Goal: Information Seeking & Learning: Learn about a topic

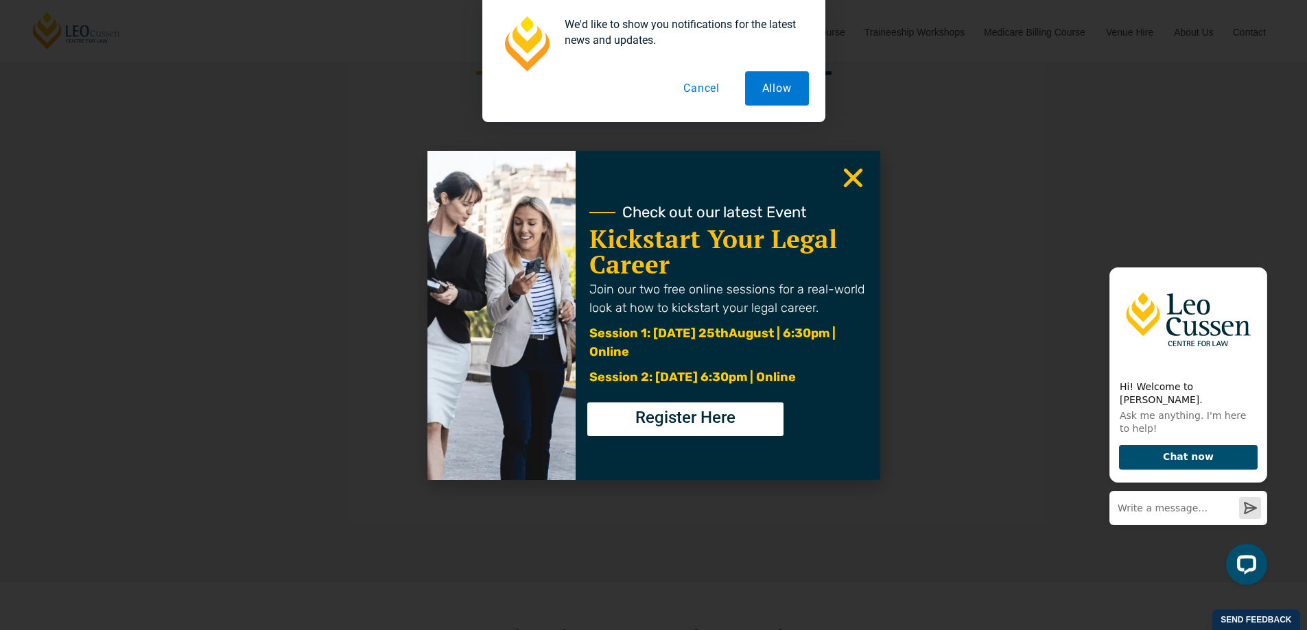
scroll to position [4254, 0]
click at [858, 176] on icon "Close" at bounding box center [853, 178] width 27 height 27
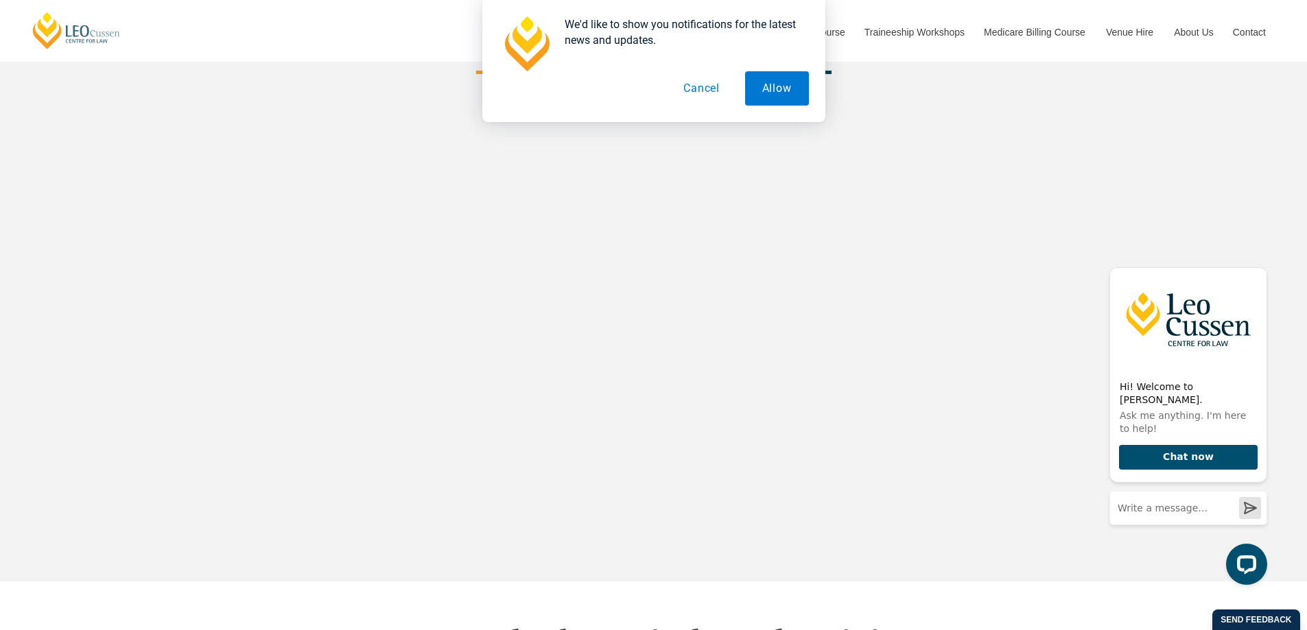
click at [707, 89] on button "Cancel" at bounding box center [701, 88] width 71 height 34
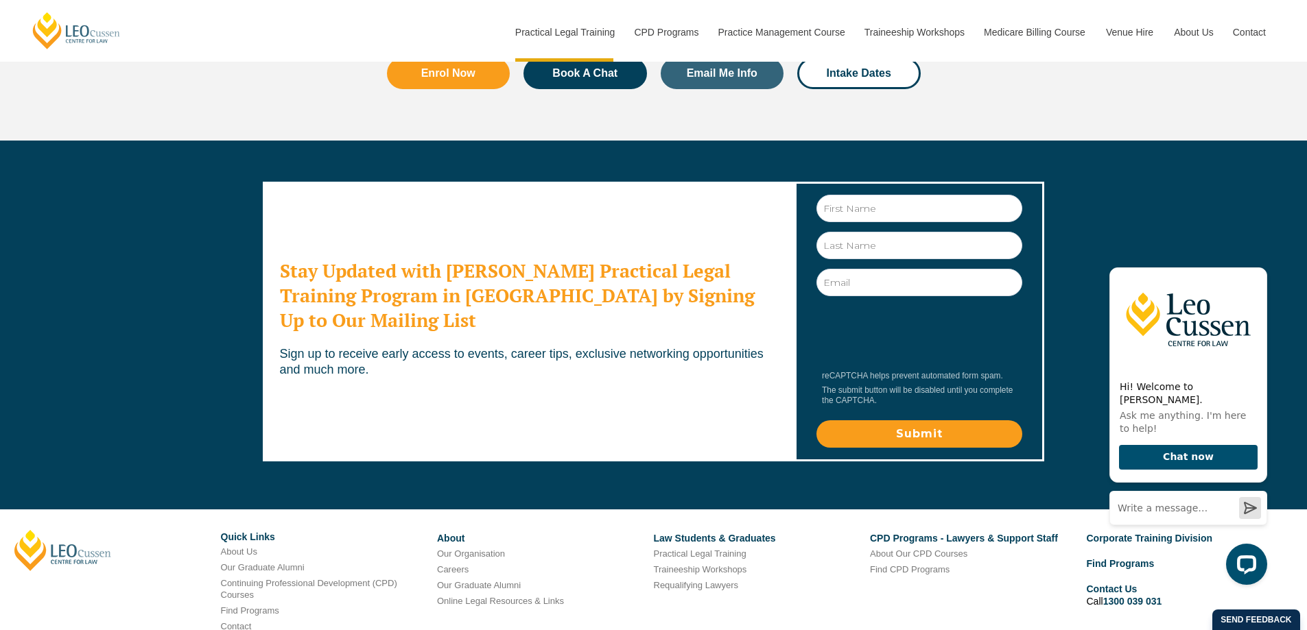
scroll to position [7502, 0]
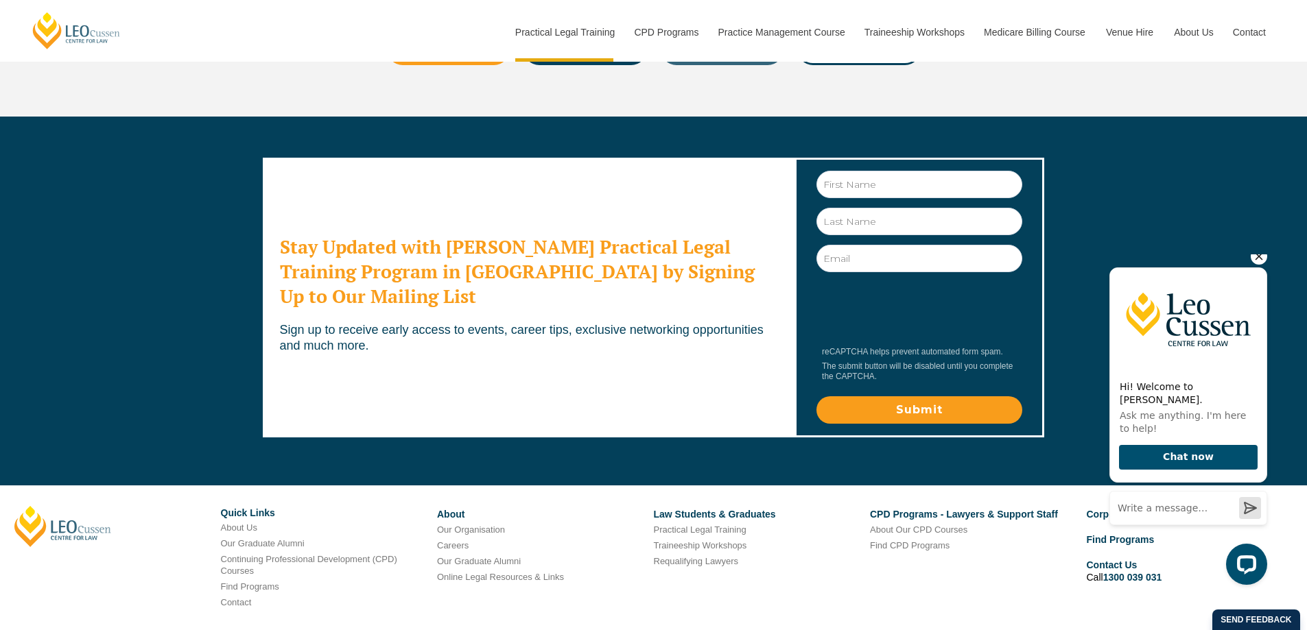
click at [1257, 265] on icon "Hide greeting" at bounding box center [1259, 256] width 16 height 16
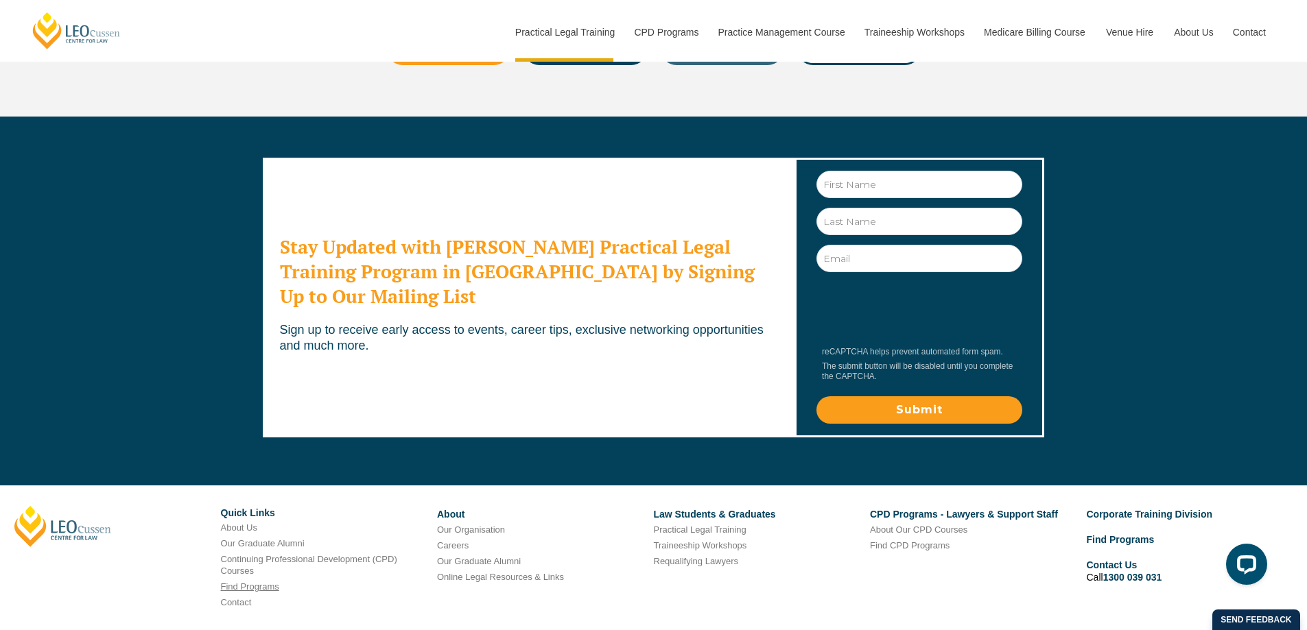
click at [261, 582] on link "Find Programs" at bounding box center [250, 587] width 58 height 10
click at [262, 582] on link "Find Programs" at bounding box center [250, 587] width 58 height 10
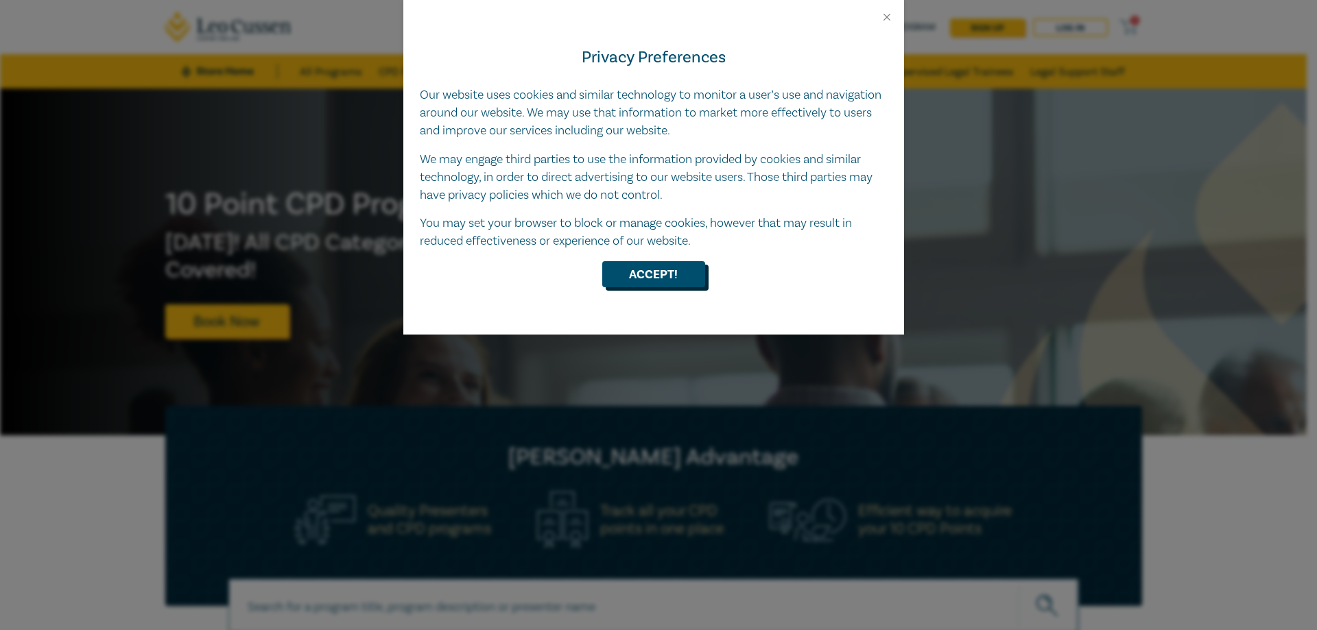
click at [686, 278] on button "Accept!" at bounding box center [653, 274] width 103 height 26
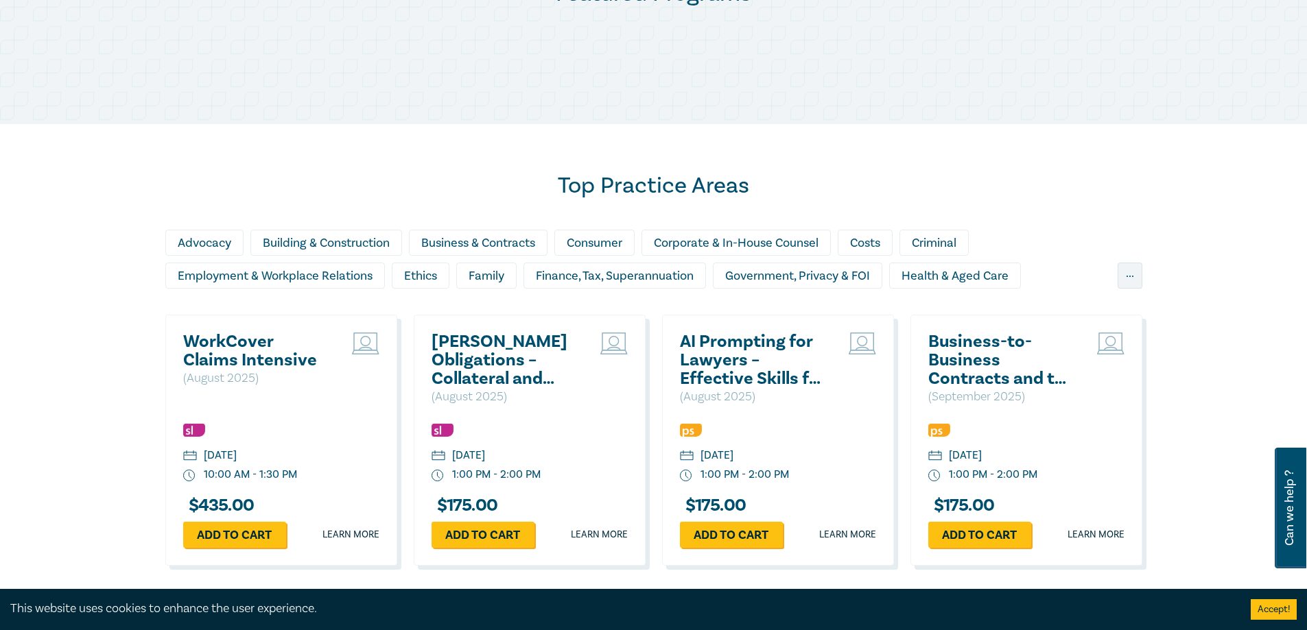
scroll to position [823, 0]
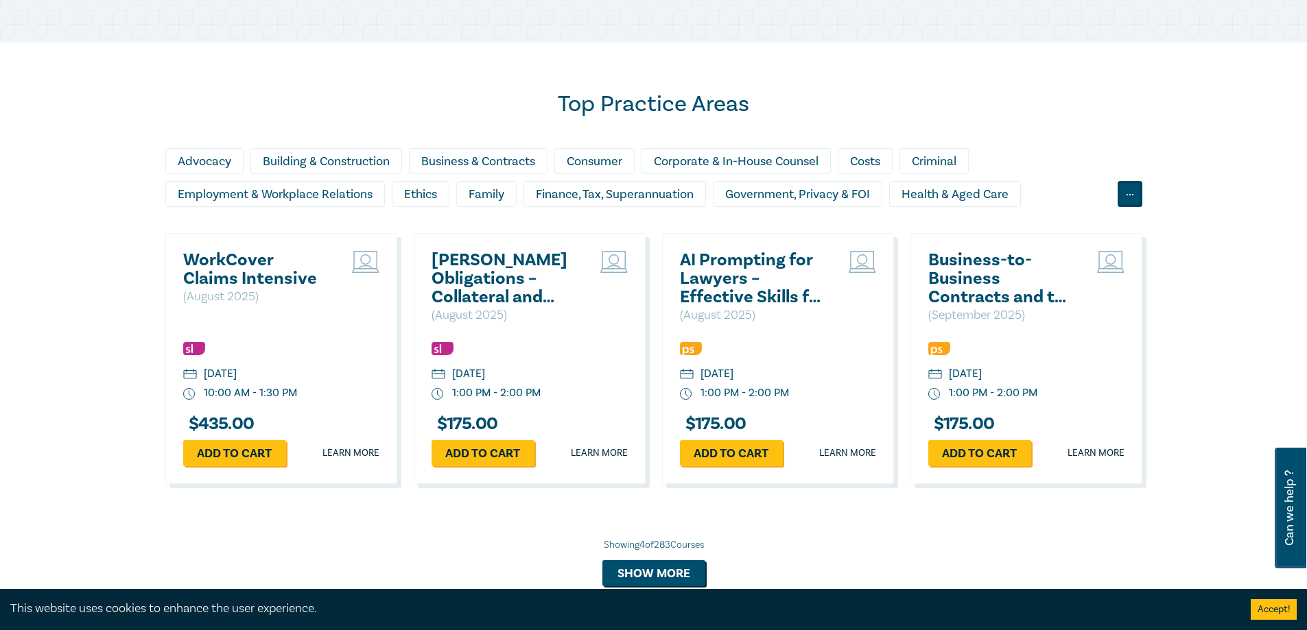
click at [1119, 195] on div "..." at bounding box center [1130, 194] width 25 height 26
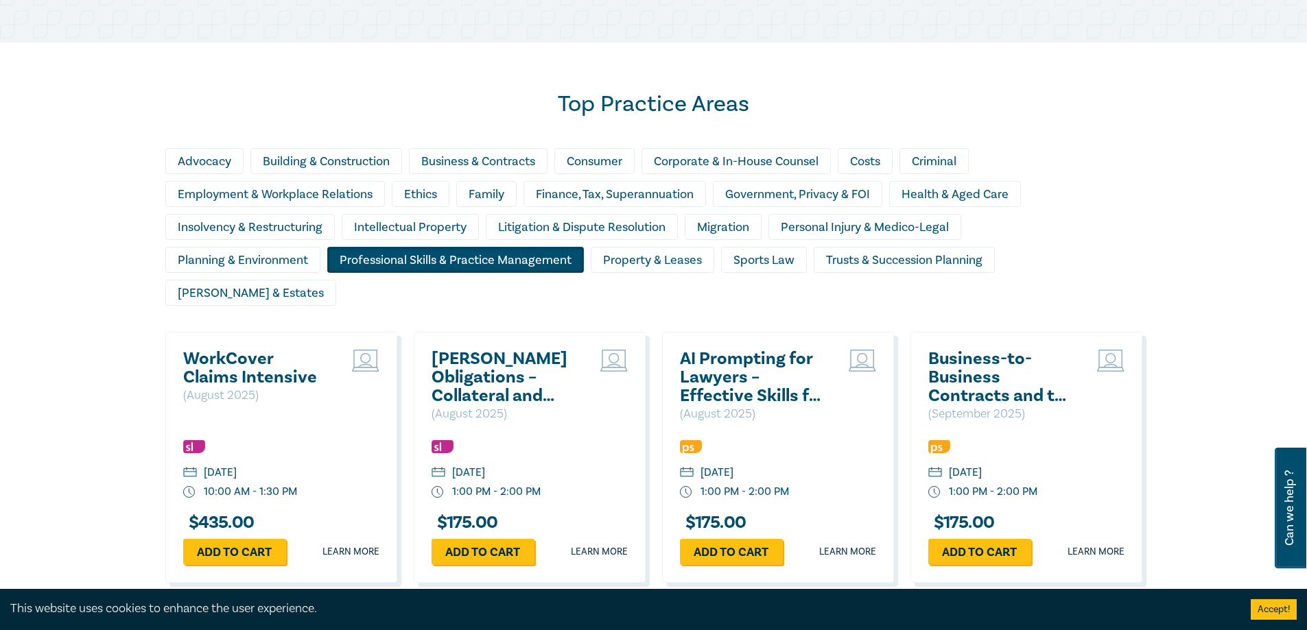
click at [532, 259] on div "Professional Skills & Practice Management" at bounding box center [455, 260] width 257 height 26
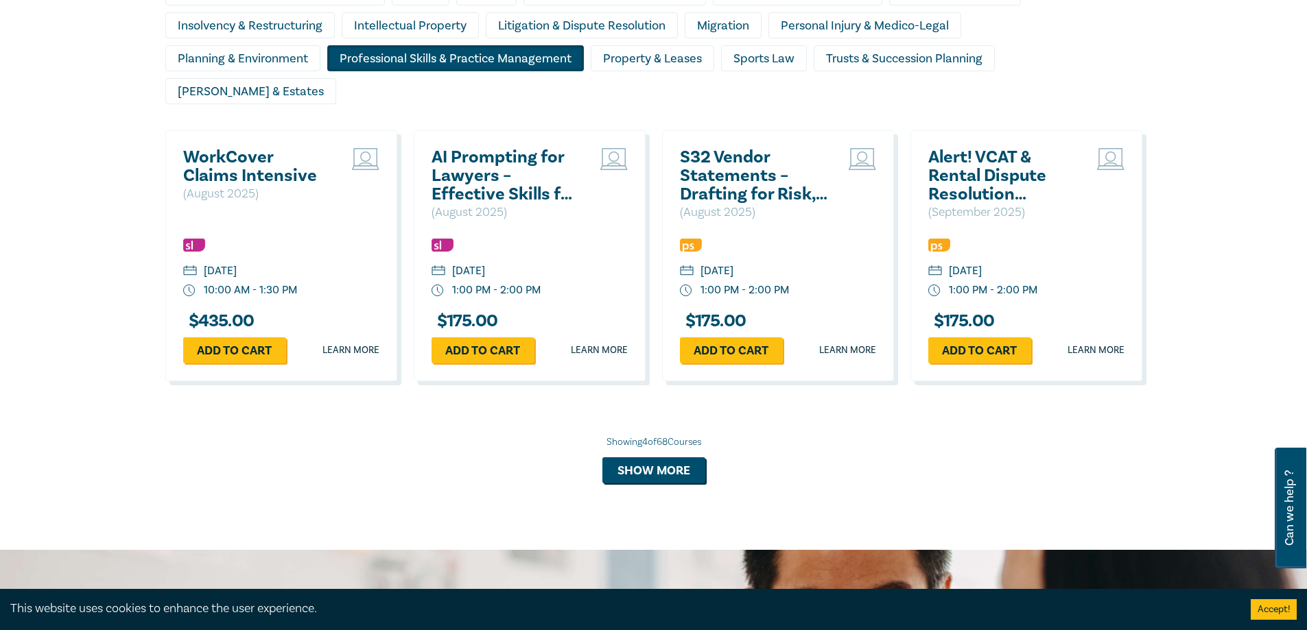
scroll to position [1029, 0]
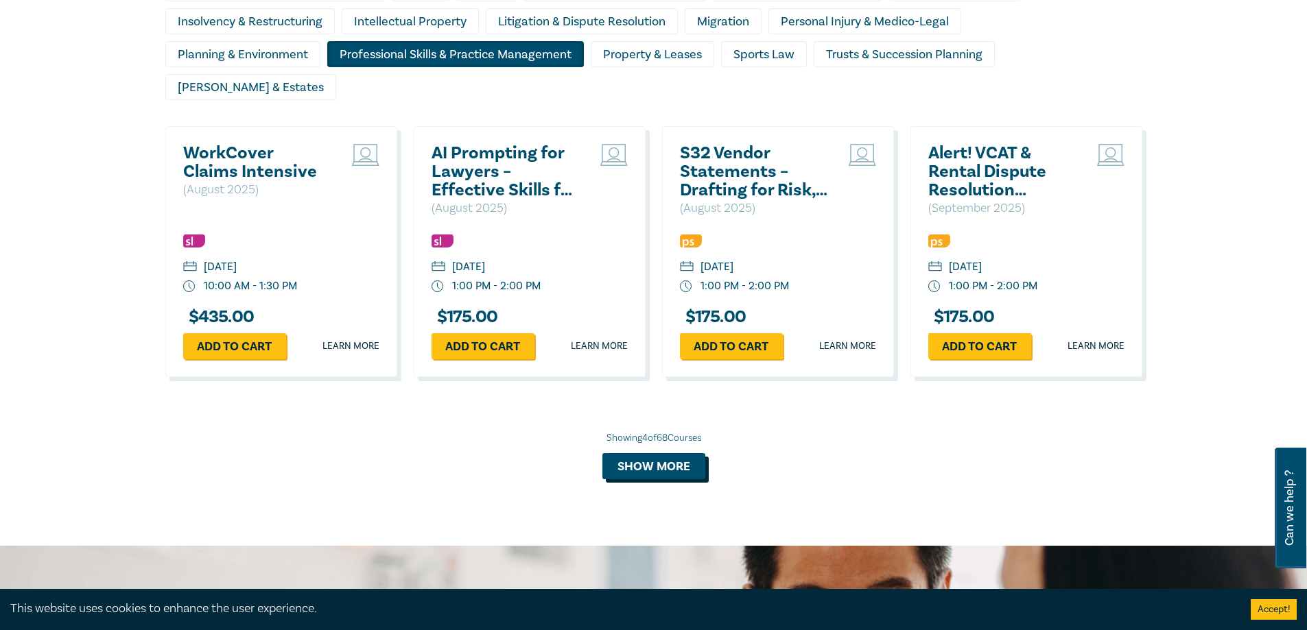
click at [665, 453] on button "Show more" at bounding box center [653, 466] width 103 height 26
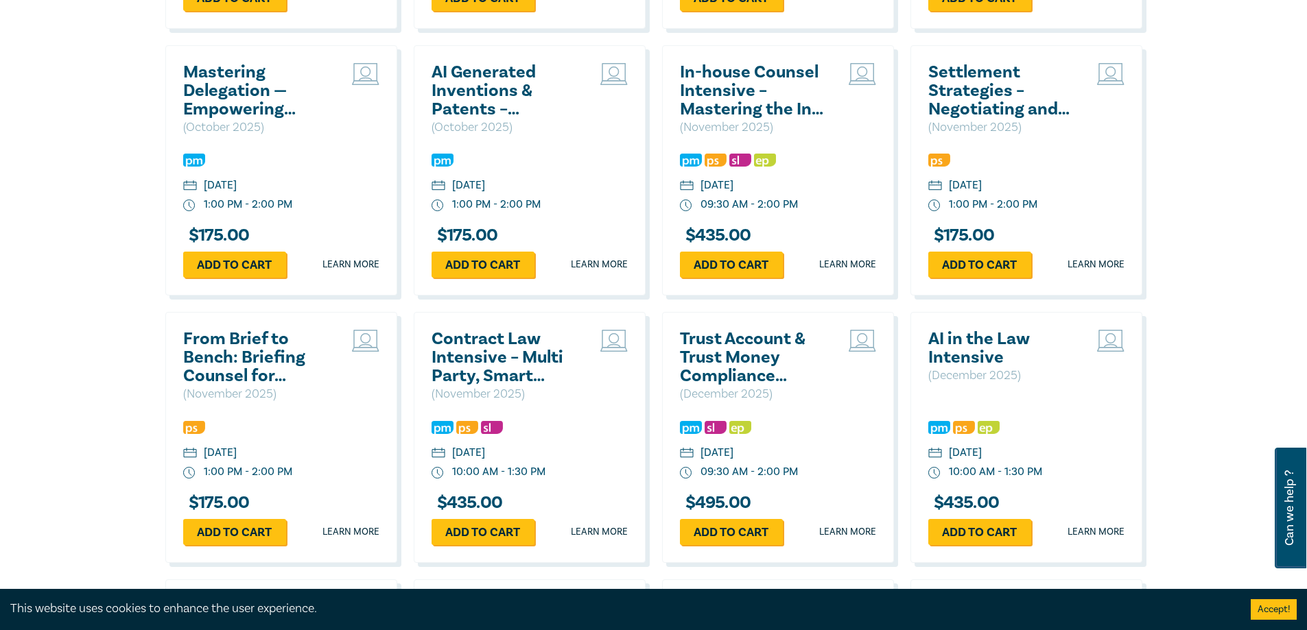
scroll to position [1647, 0]
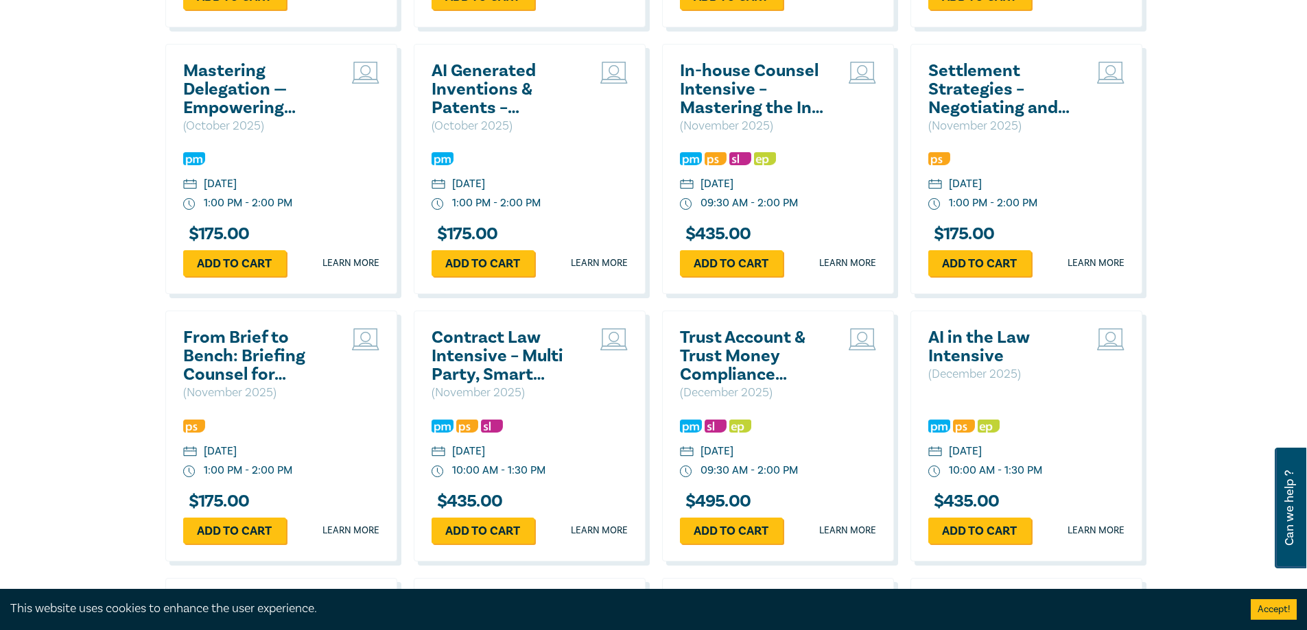
click at [761, 329] on h2 "Trust Account & Trust Money Compliance Intensive" at bounding box center [754, 357] width 148 height 56
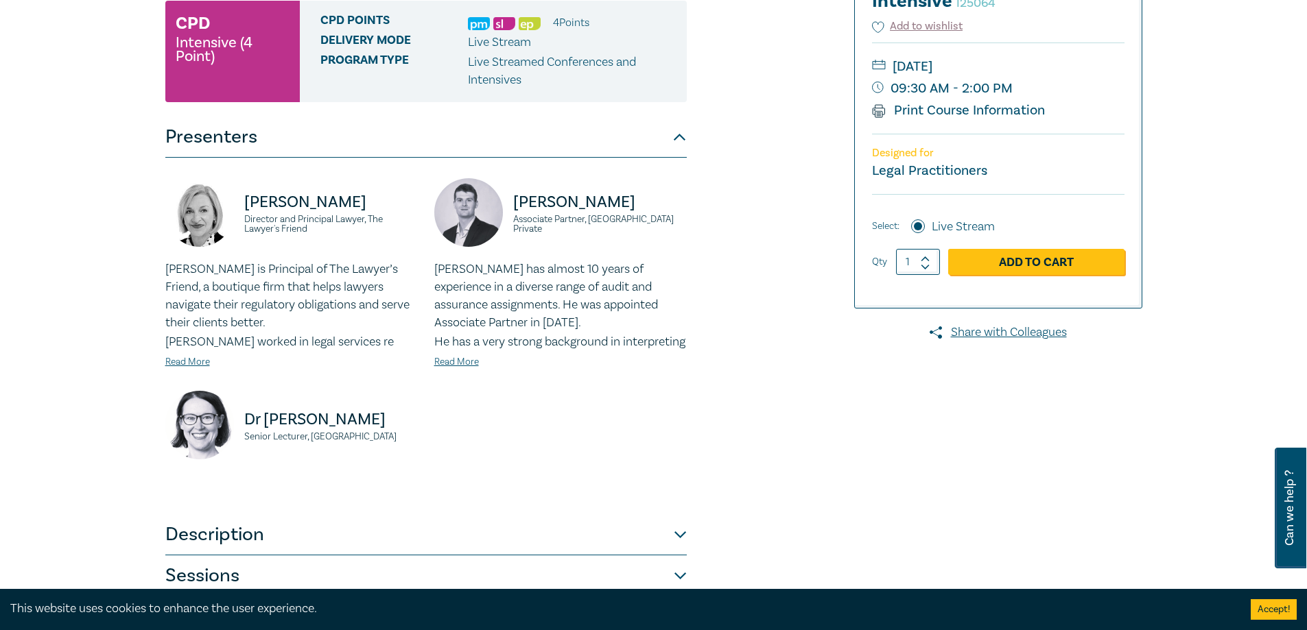
scroll to position [274, 0]
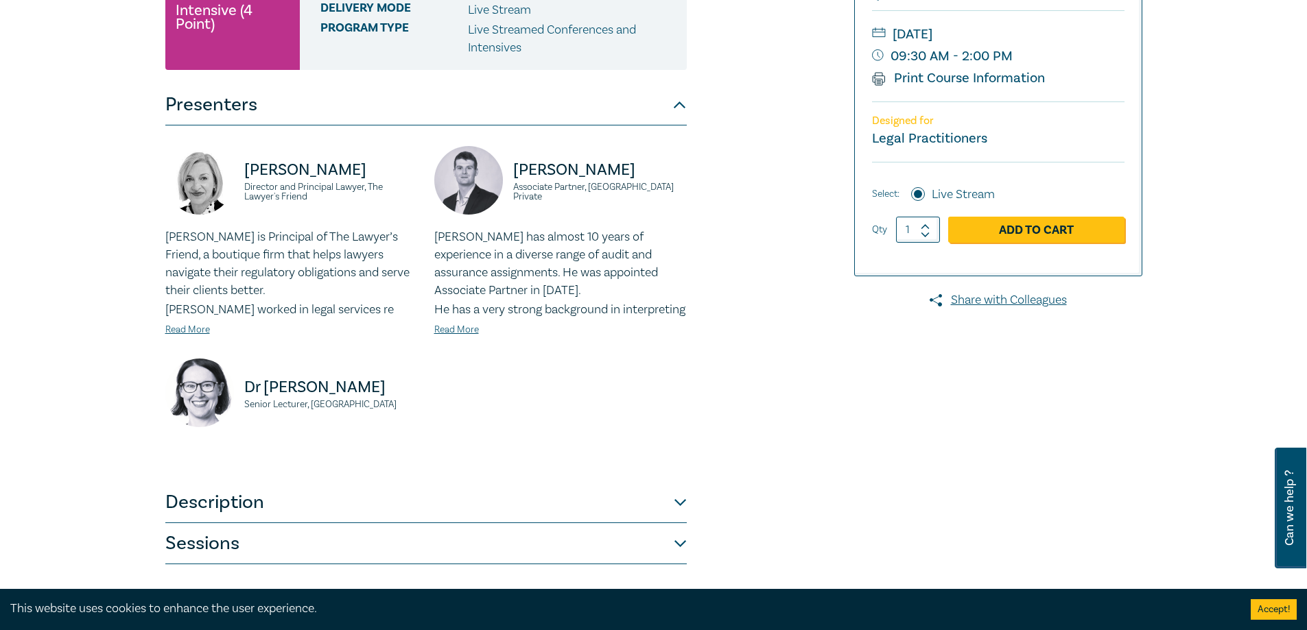
click at [674, 523] on button "Description" at bounding box center [425, 502] width 521 height 41
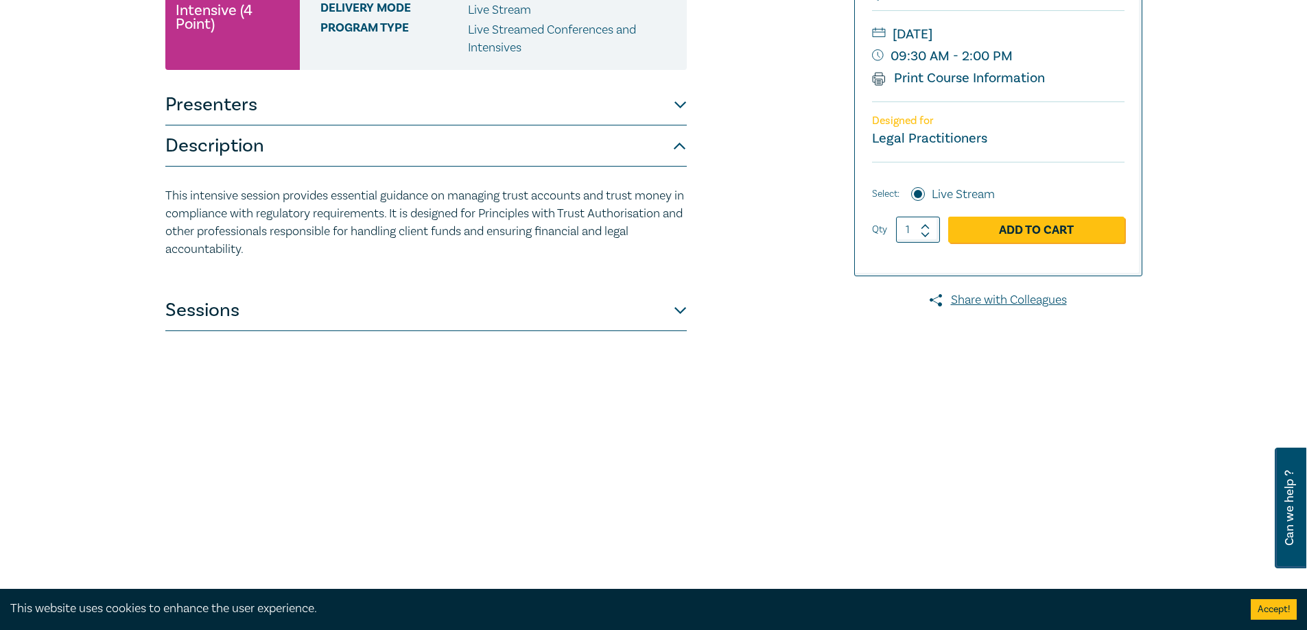
click at [681, 149] on button "Description" at bounding box center [425, 146] width 521 height 41
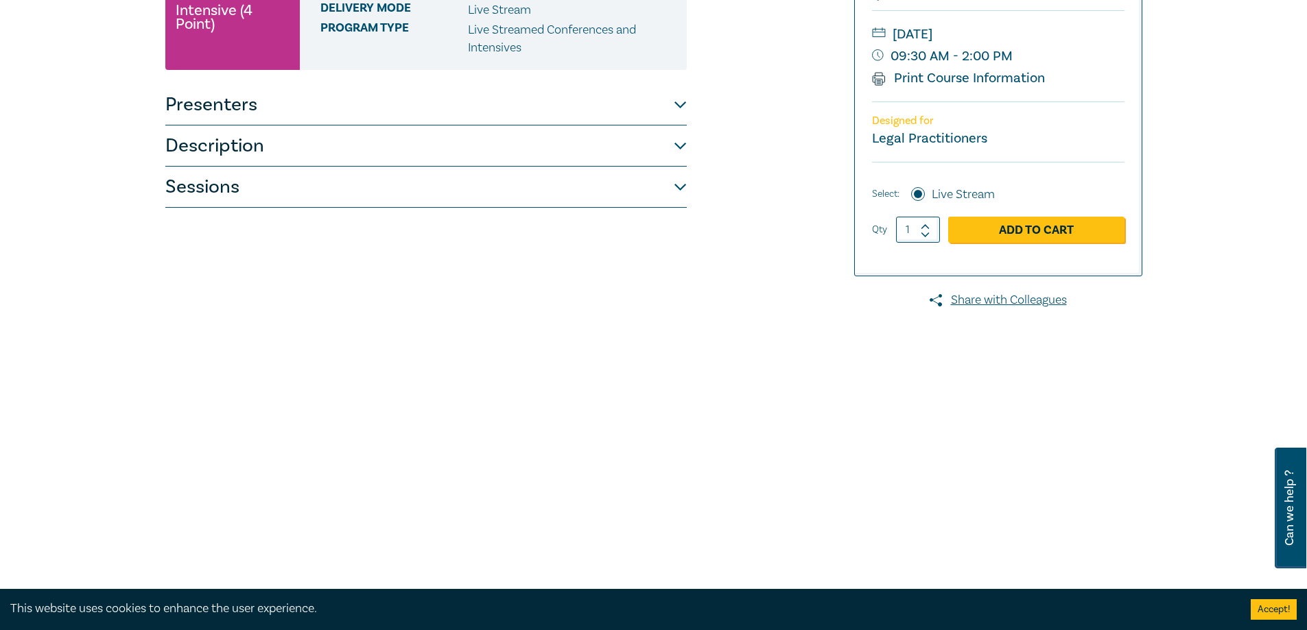
click at [679, 152] on button "Description" at bounding box center [425, 146] width 521 height 41
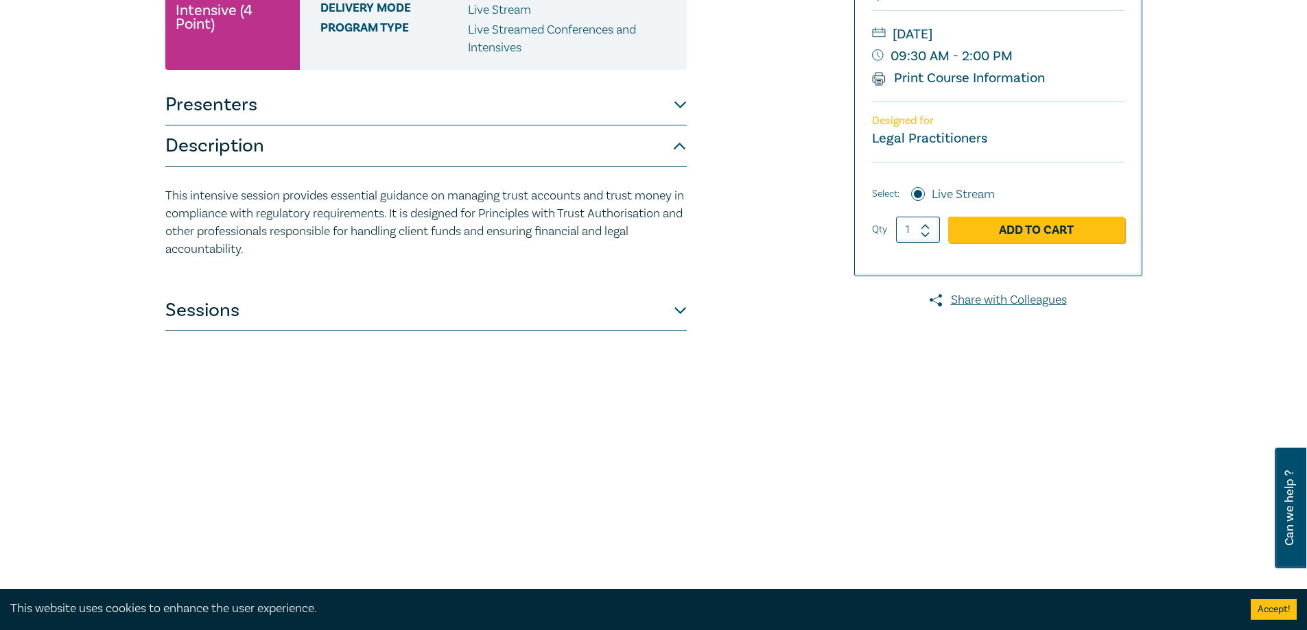
click at [675, 300] on button "Sessions" at bounding box center [425, 310] width 521 height 41
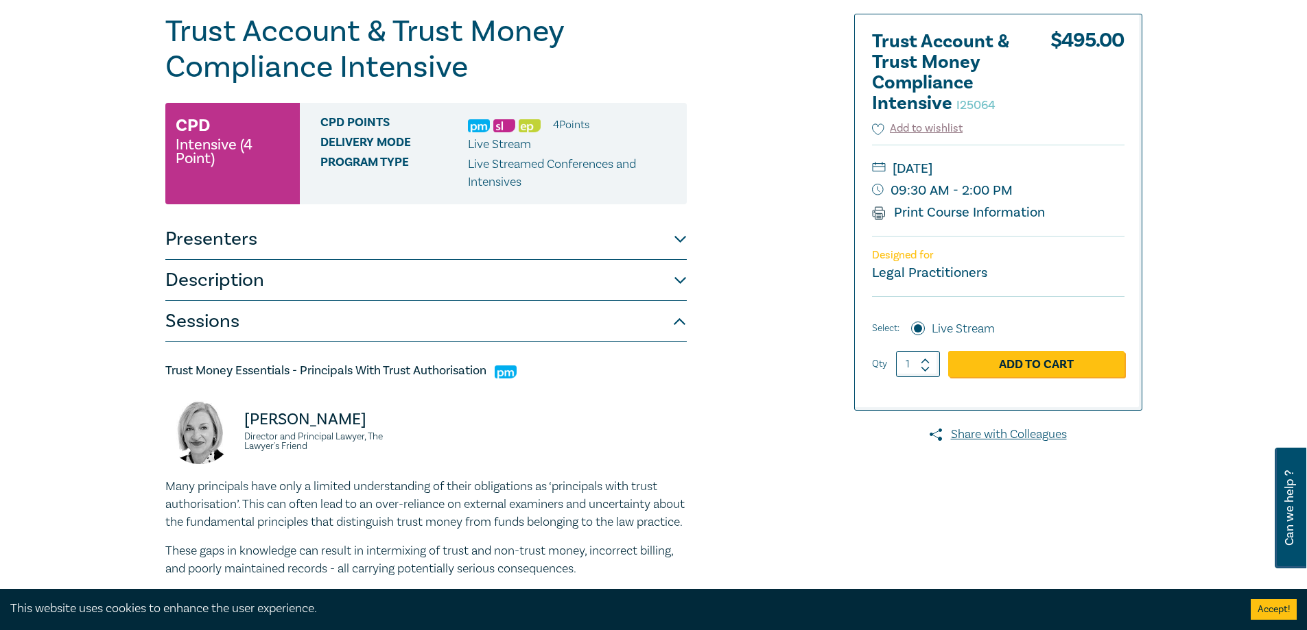
scroll to position [0, 0]
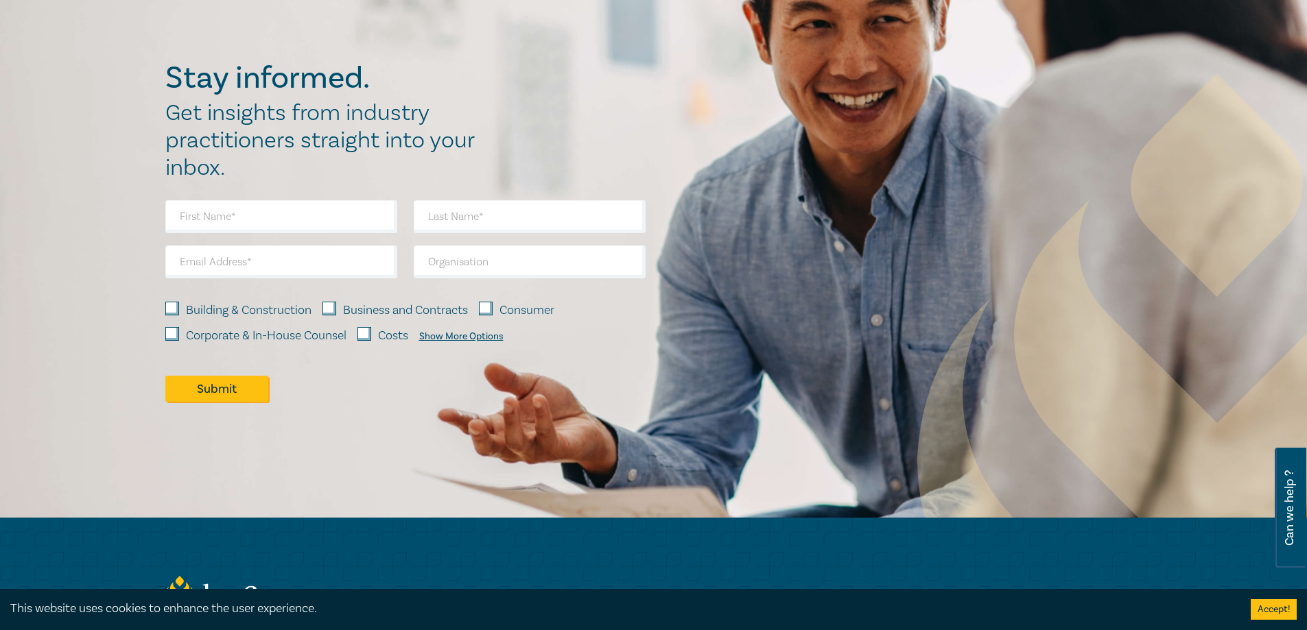
scroll to position [1513, 0]
drag, startPoint x: 303, startPoint y: 228, endPoint x: 341, endPoint y: 202, distance: 46.4
click at [303, 228] on input "text" at bounding box center [281, 217] width 232 height 33
type input "kate"
type input "kent"
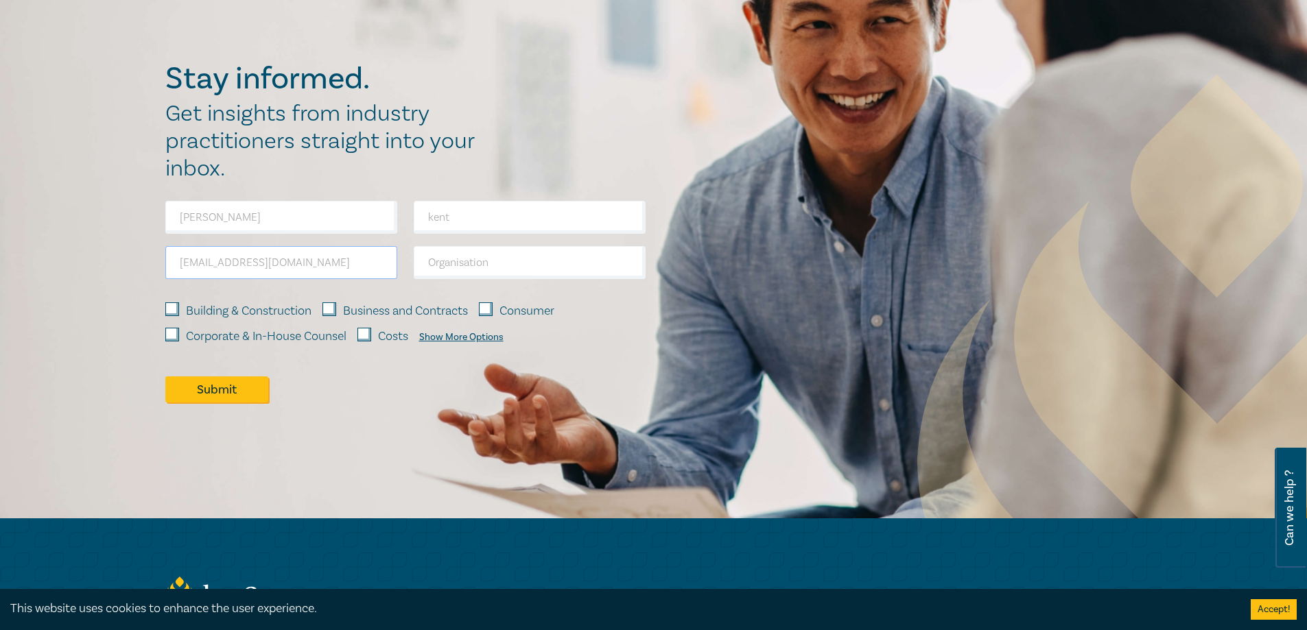
type input "kkent@lsbc.vic.gov.au"
click at [497, 331] on div "Building & Construction Business and Contracts Consumer Corporate & In-House Co…" at bounding box center [405, 328] width 480 height 51
click at [495, 338] on div "Show More Options" at bounding box center [461, 337] width 84 height 11
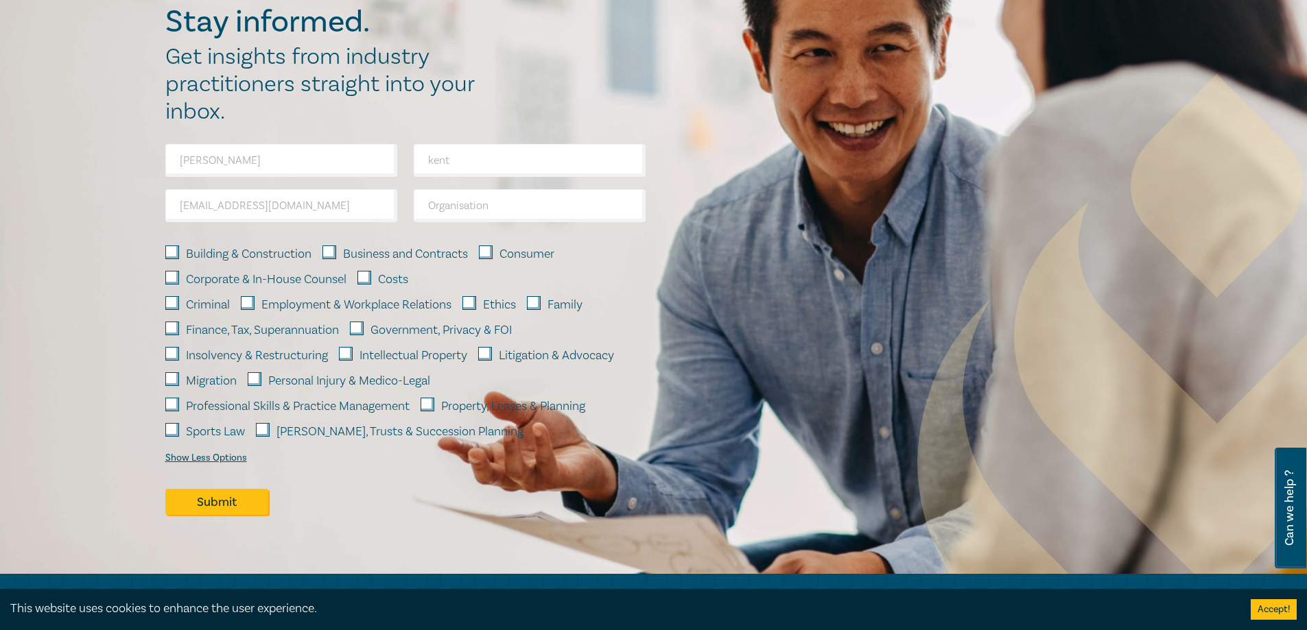
click at [249, 405] on label "Professional Skills & Practice Management" at bounding box center [298, 407] width 224 height 18
click at [179, 405] on input "Professional Skills & Practice Management" at bounding box center [172, 405] width 14 height 14
checkbox input "true"
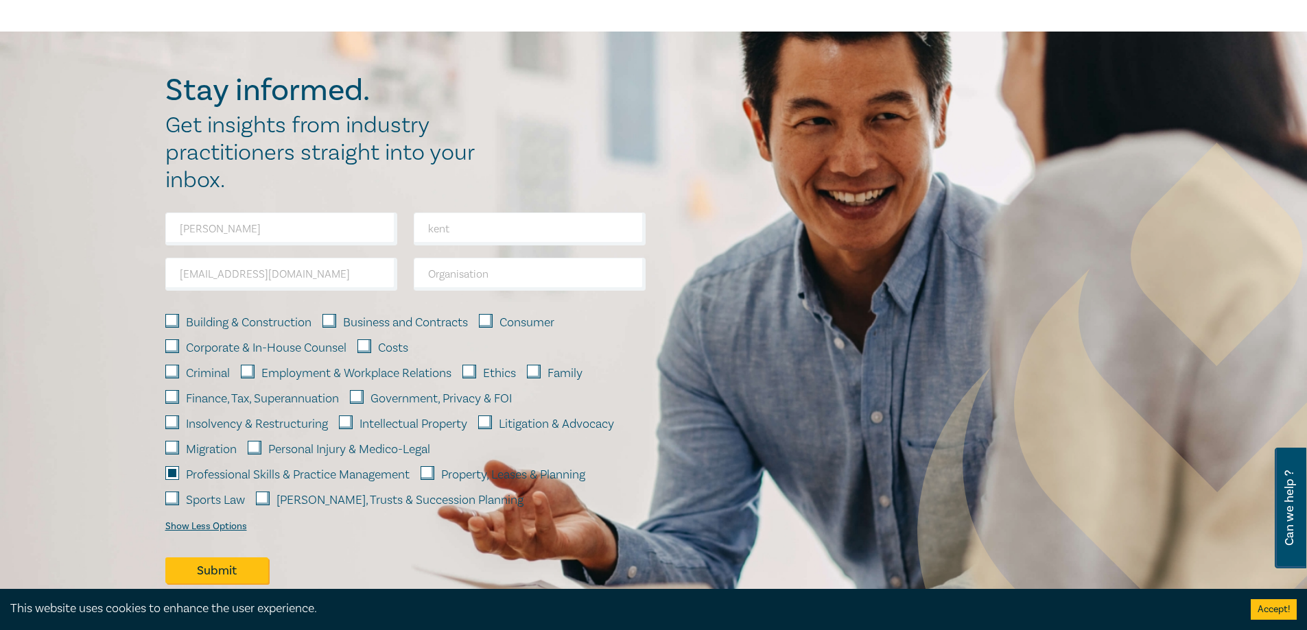
scroll to position [1582, 0]
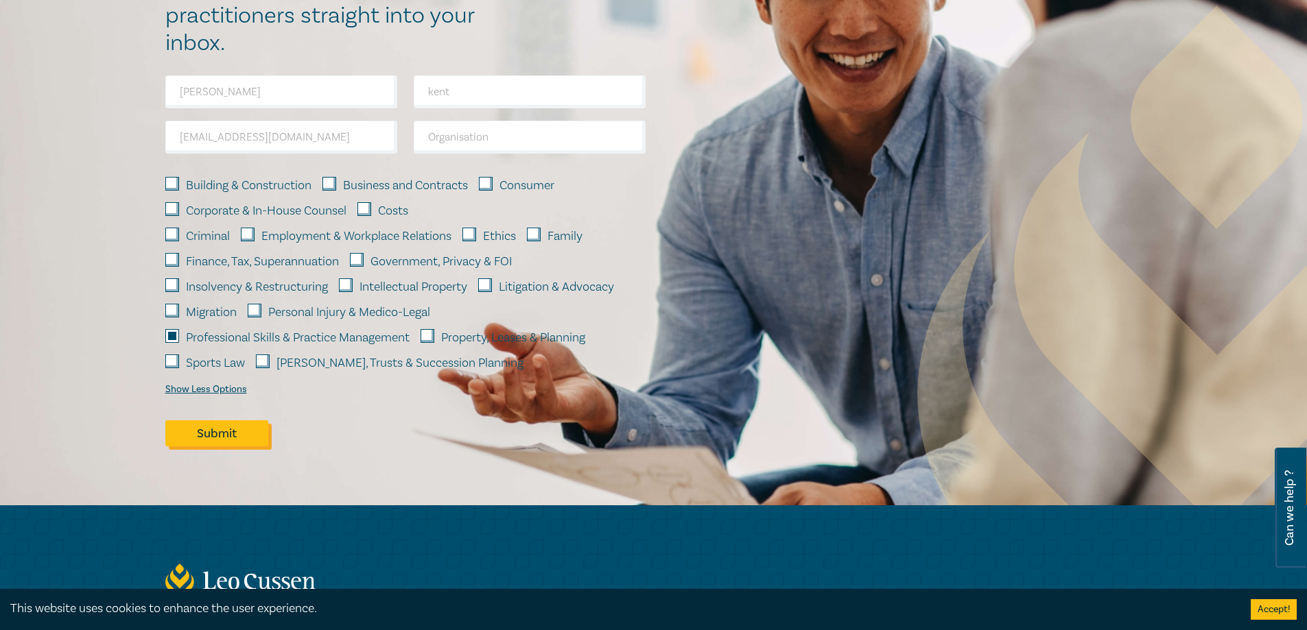
click at [217, 434] on button "Submit" at bounding box center [216, 434] width 103 height 26
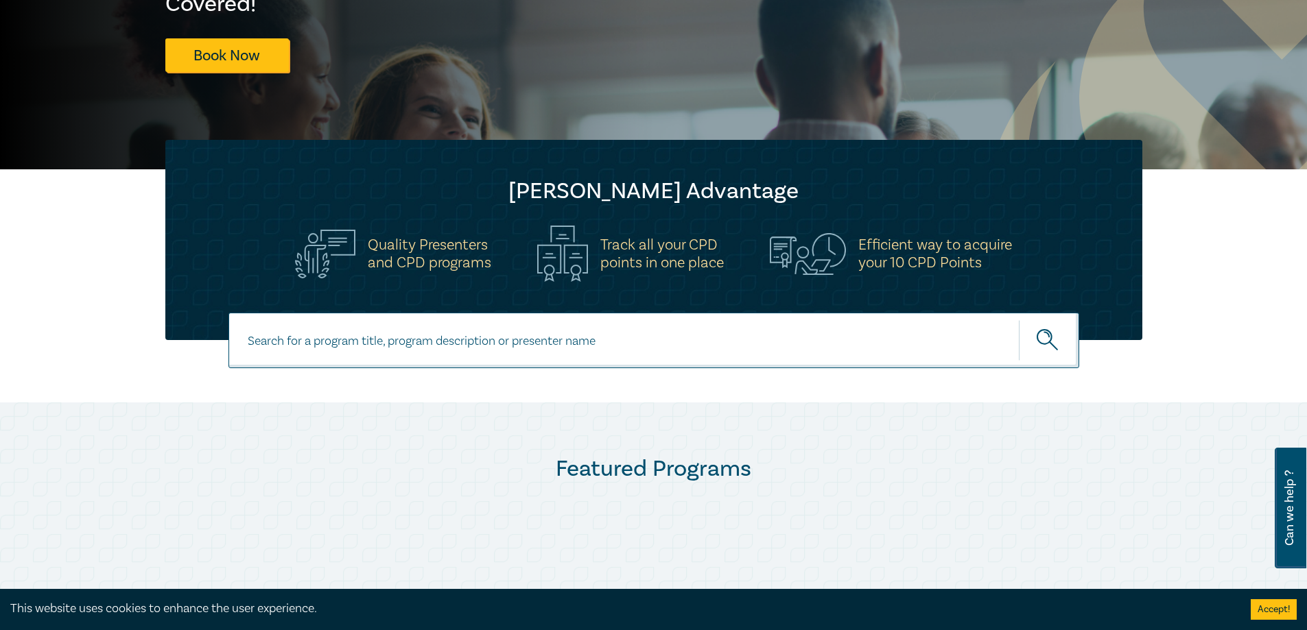
scroll to position [343, 0]
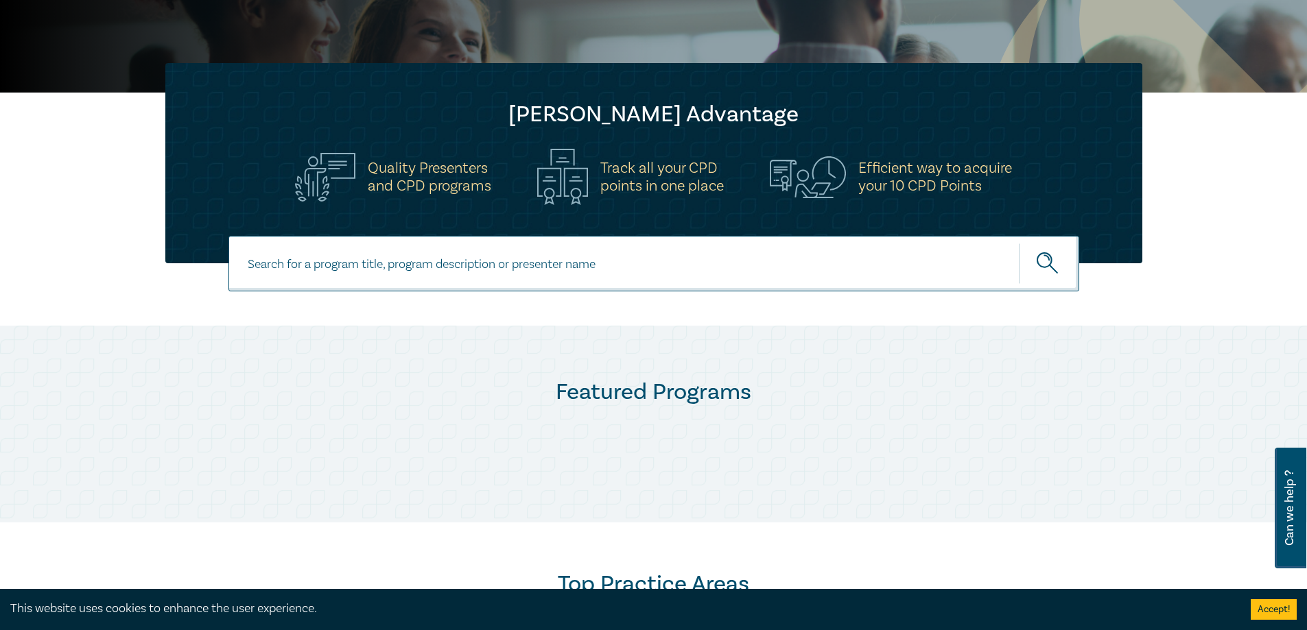
click at [524, 267] on input at bounding box center [653, 264] width 851 height 56
type input "trust"
click at [1019, 243] on button "submit" at bounding box center [1049, 264] width 60 height 42
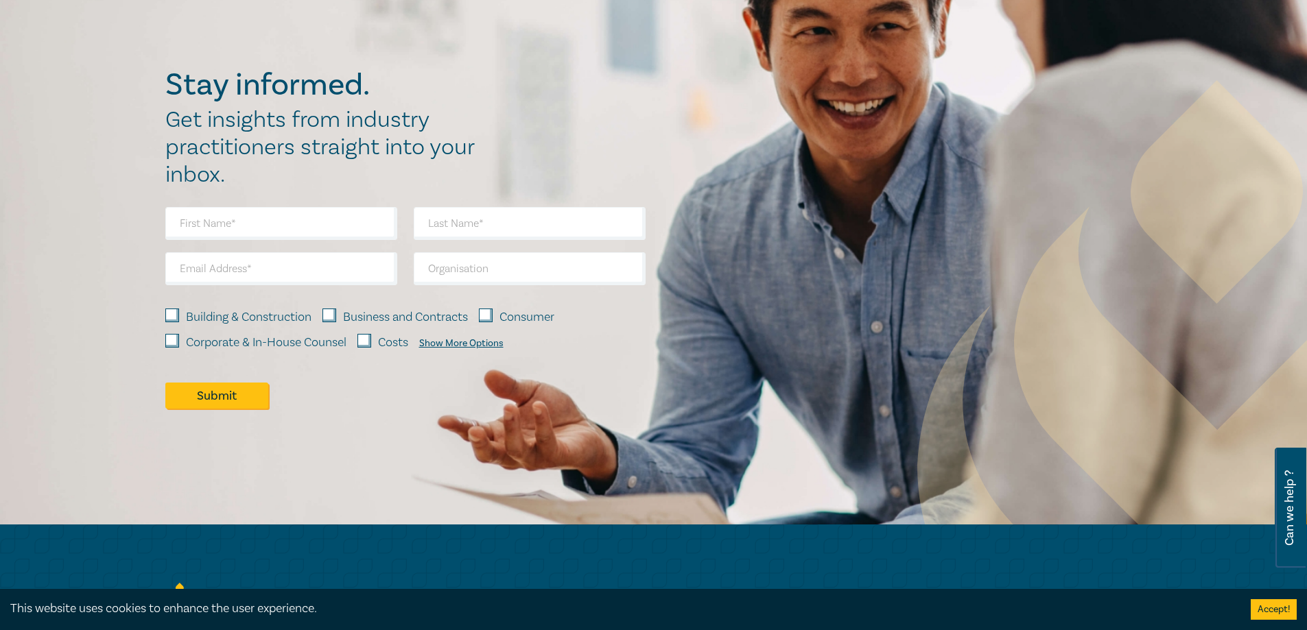
scroll to position [7355, 0]
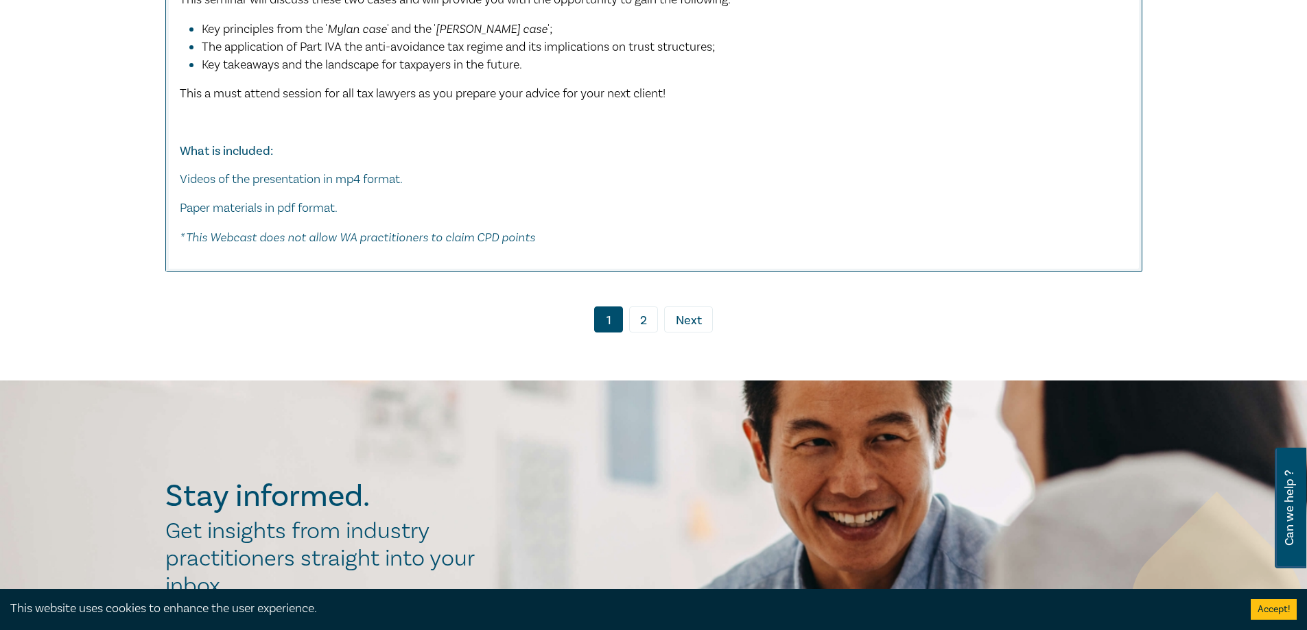
click at [626, 311] on ul "1 2 › Next" at bounding box center [653, 320] width 977 height 26
click at [652, 312] on link "2" at bounding box center [643, 320] width 29 height 26
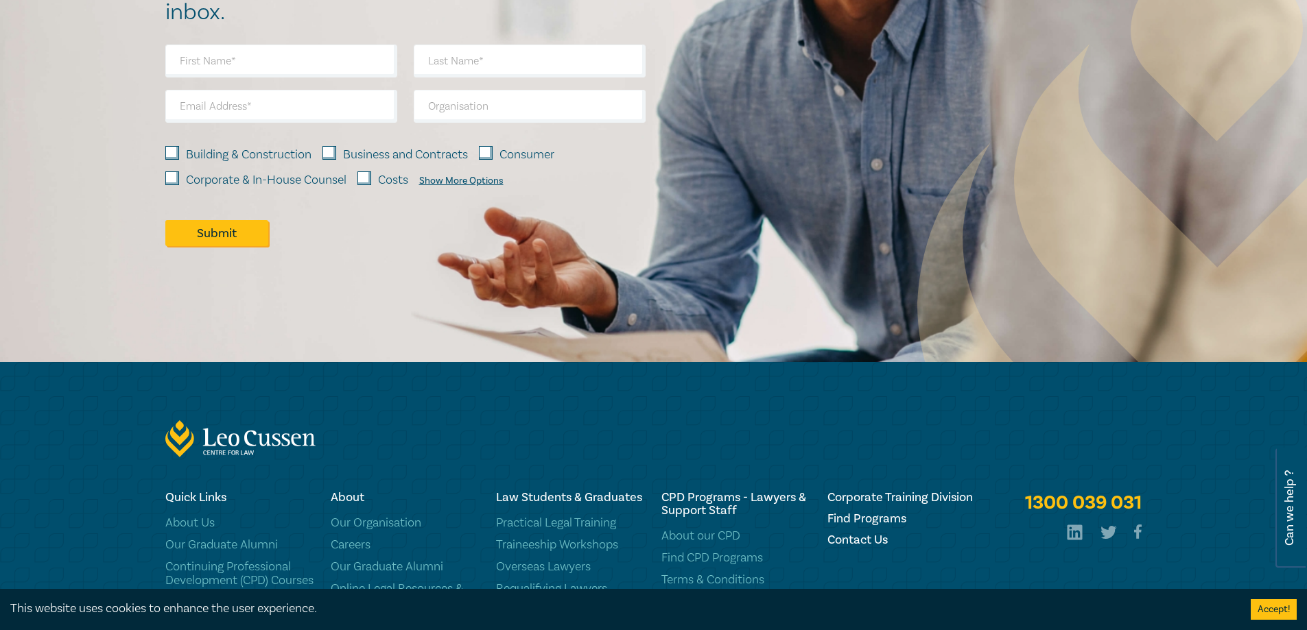
scroll to position [3026, 0]
